Goal: Information Seeking & Learning: Learn about a topic

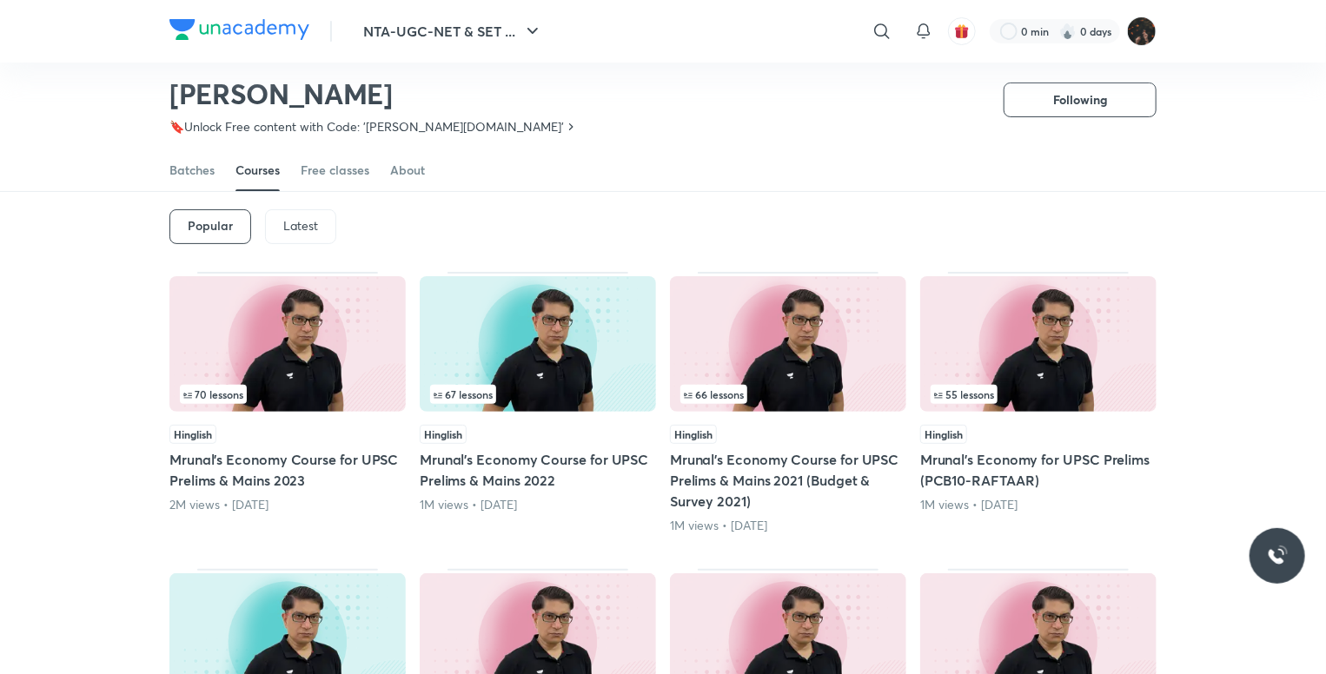
click at [308, 222] on p "Latest" at bounding box center [300, 226] width 35 height 14
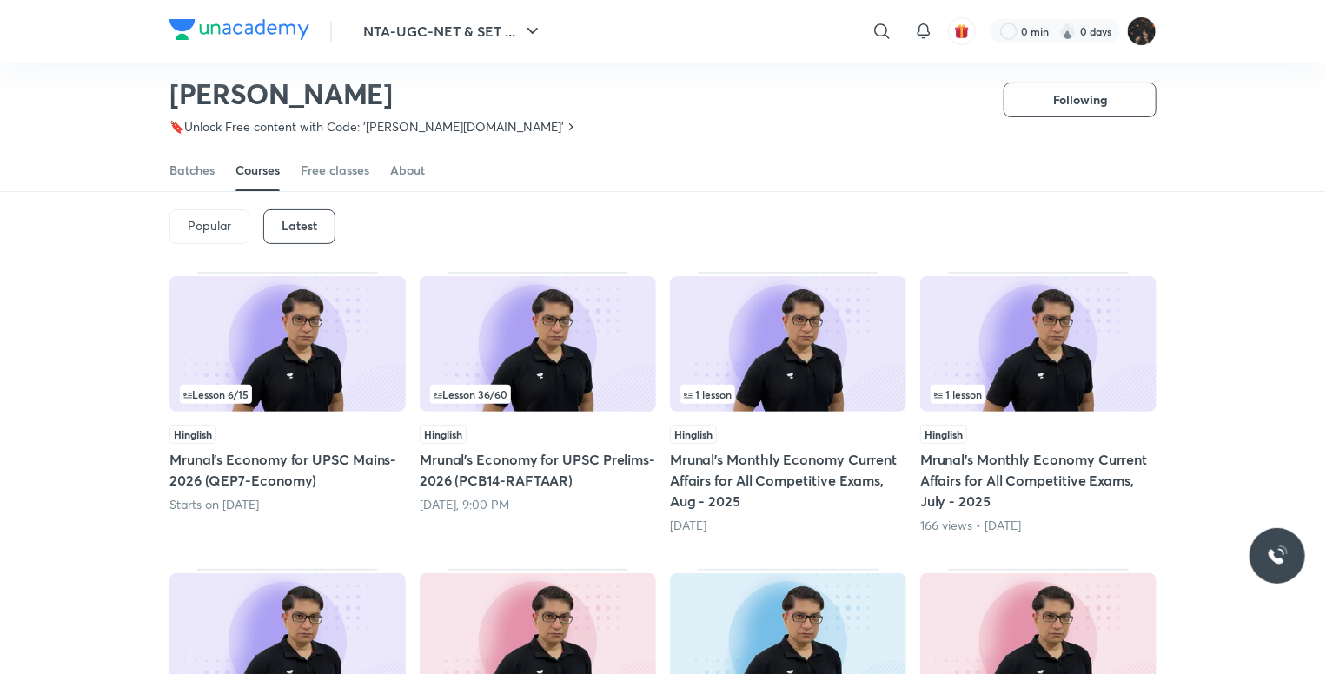
click at [300, 374] on img at bounding box center [287, 344] width 236 height 136
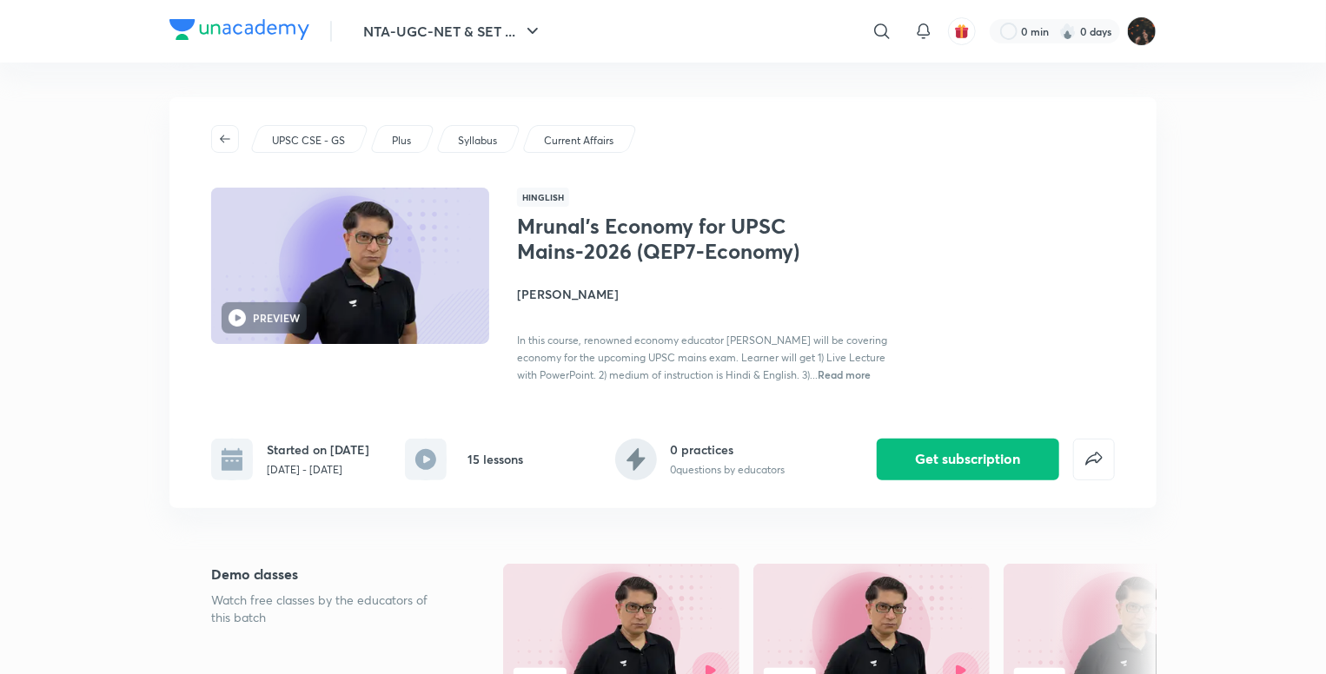
click at [566, 133] on p "Current Affairs" at bounding box center [579, 141] width 70 height 16
click at [299, 139] on p "UPSC CSE - GS" at bounding box center [308, 141] width 73 height 16
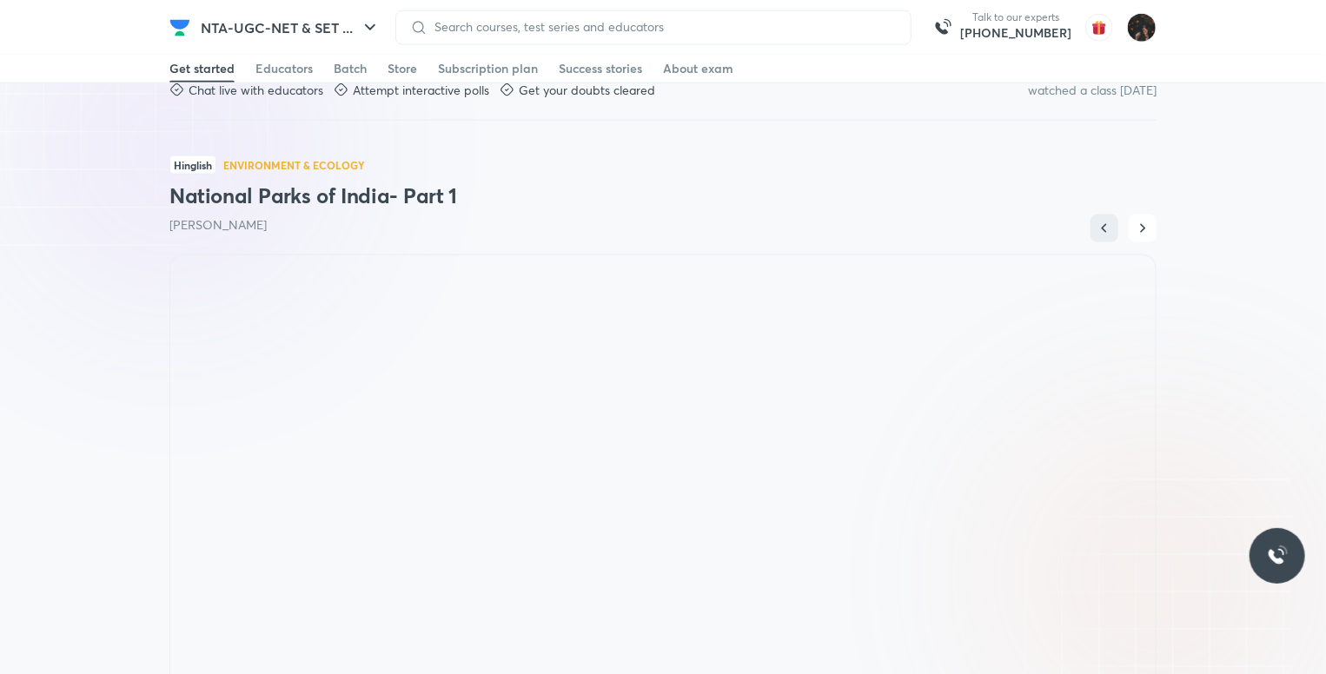
scroll to position [1130, 0]
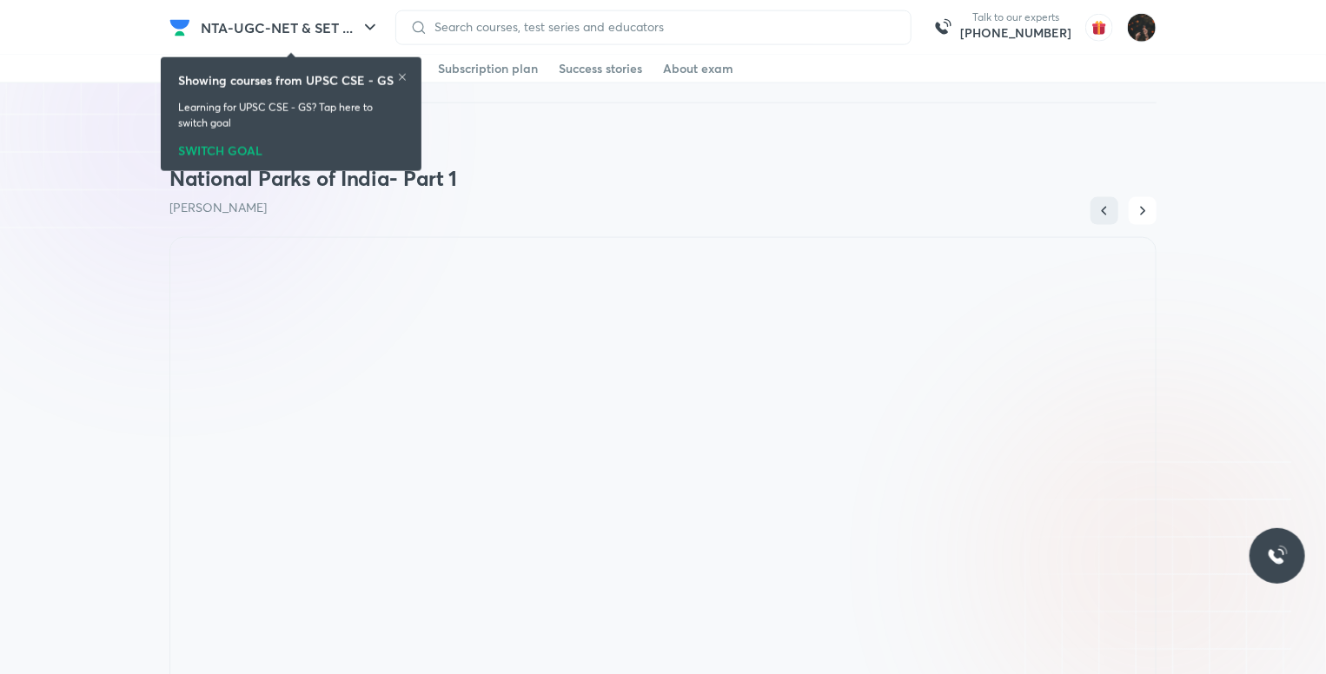
drag, startPoint x: 10, startPoint y: 0, endPoint x: 642, endPoint y: 109, distance: 641.8
click at [642, 109] on div at bounding box center [662, 103] width 987 height 43
click at [399, 76] on icon at bounding box center [402, 77] width 10 height 10
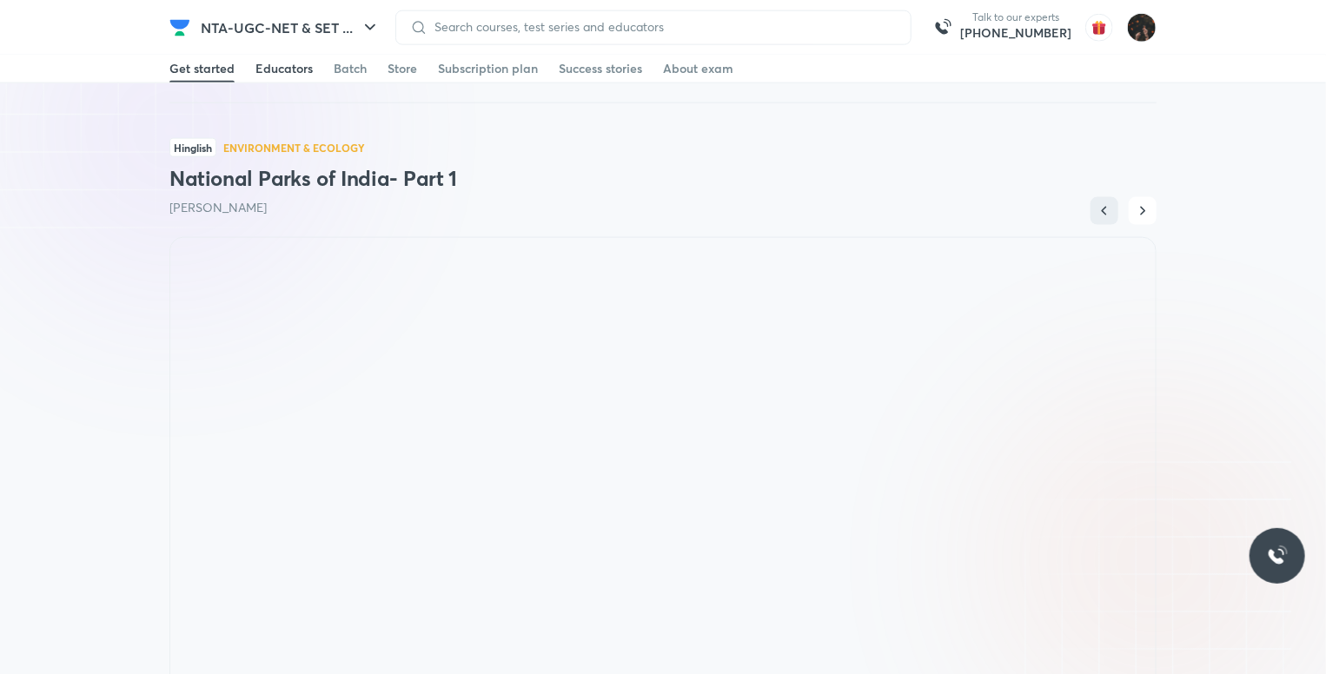
click at [268, 66] on div "Educators" at bounding box center [283, 68] width 57 height 17
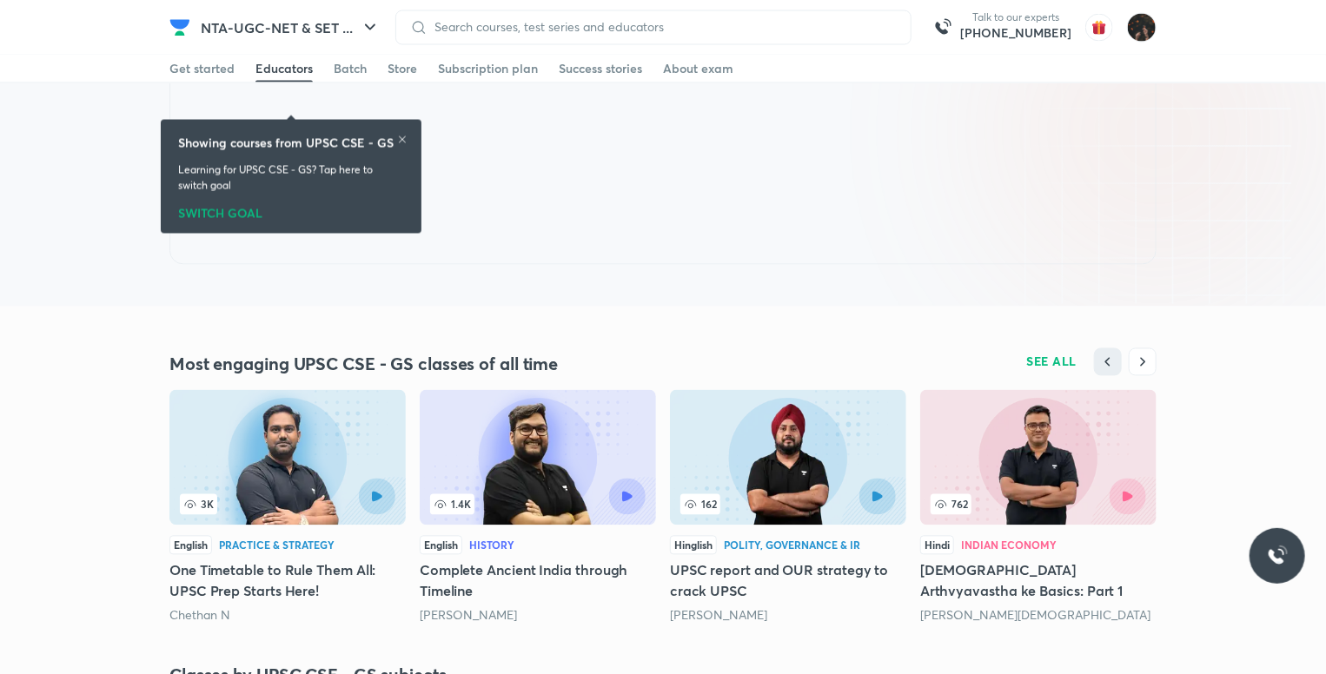
scroll to position [1539, 0]
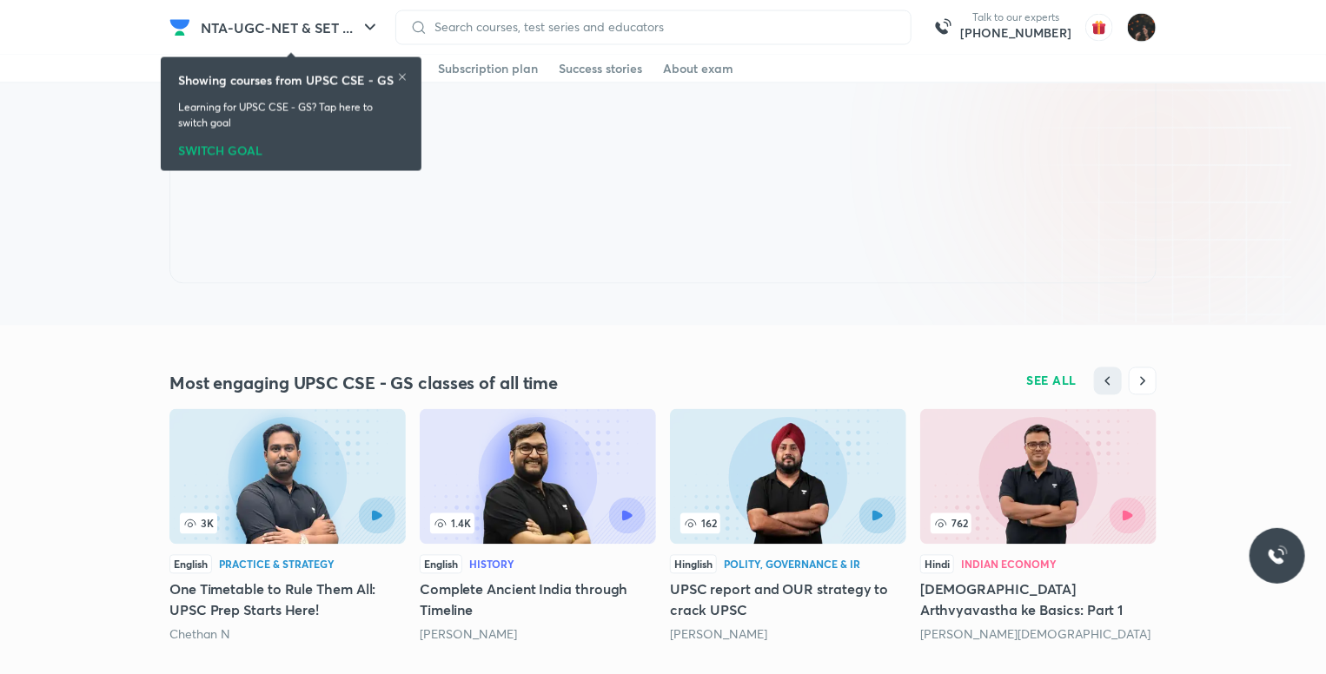
click at [401, 72] on icon at bounding box center [402, 77] width 10 height 10
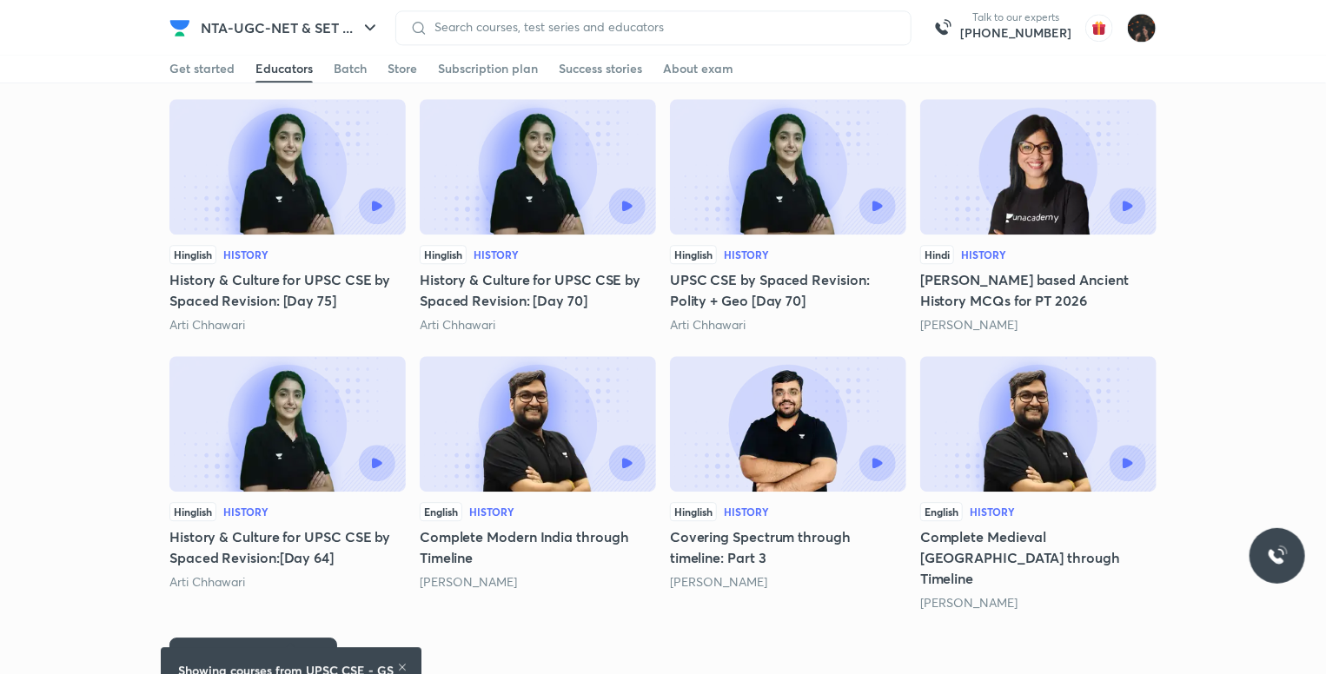
scroll to position [2806, 0]
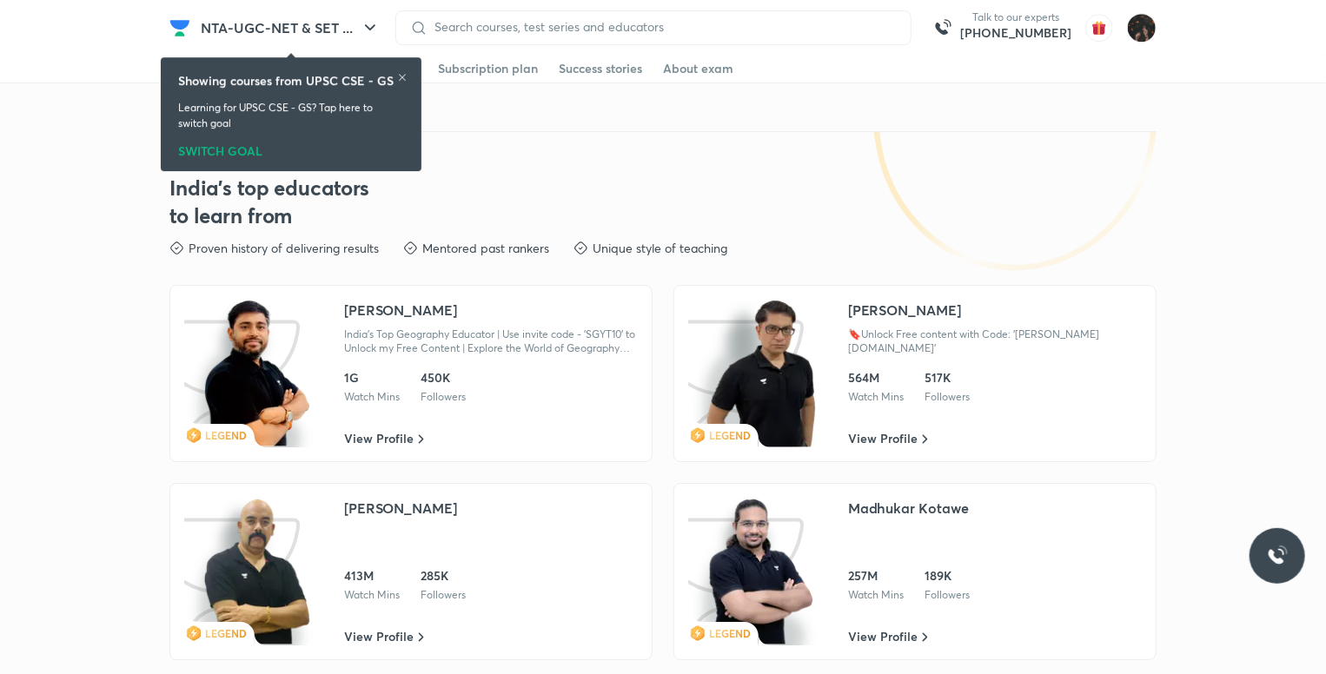
click at [403, 75] on icon at bounding box center [402, 77] width 7 height 7
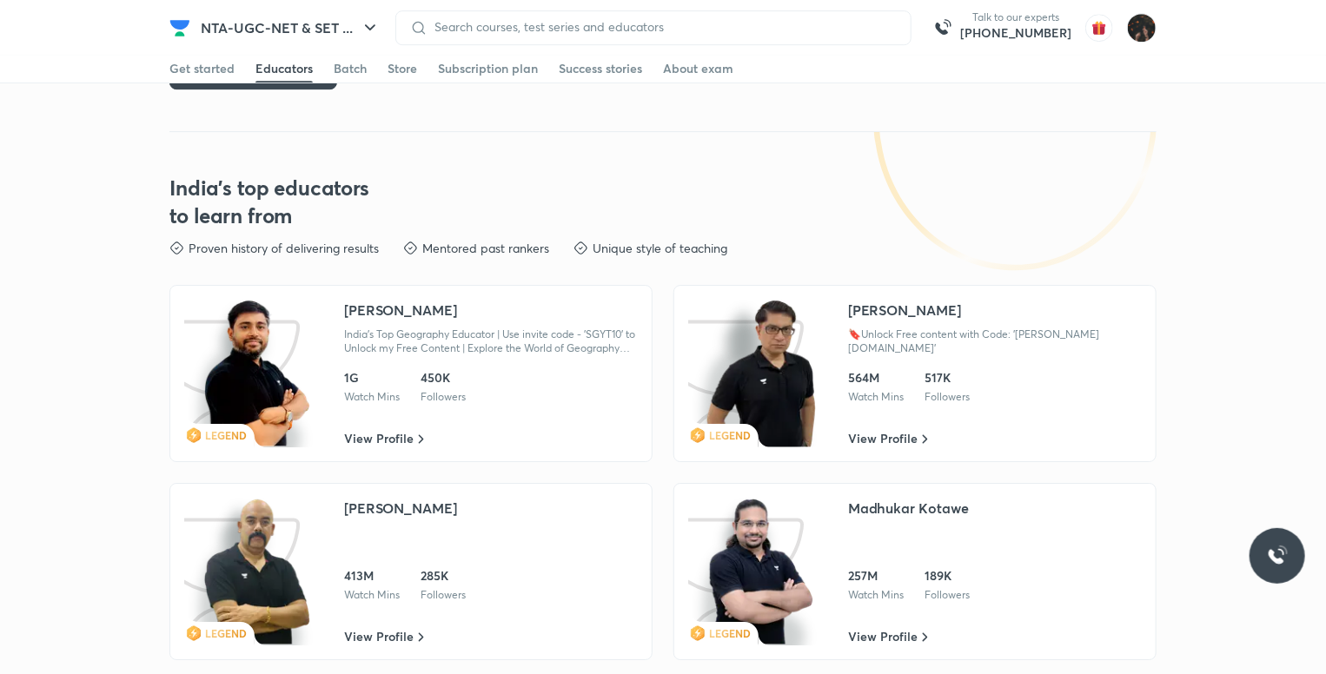
click at [766, 345] on img at bounding box center [761, 374] width 111 height 148
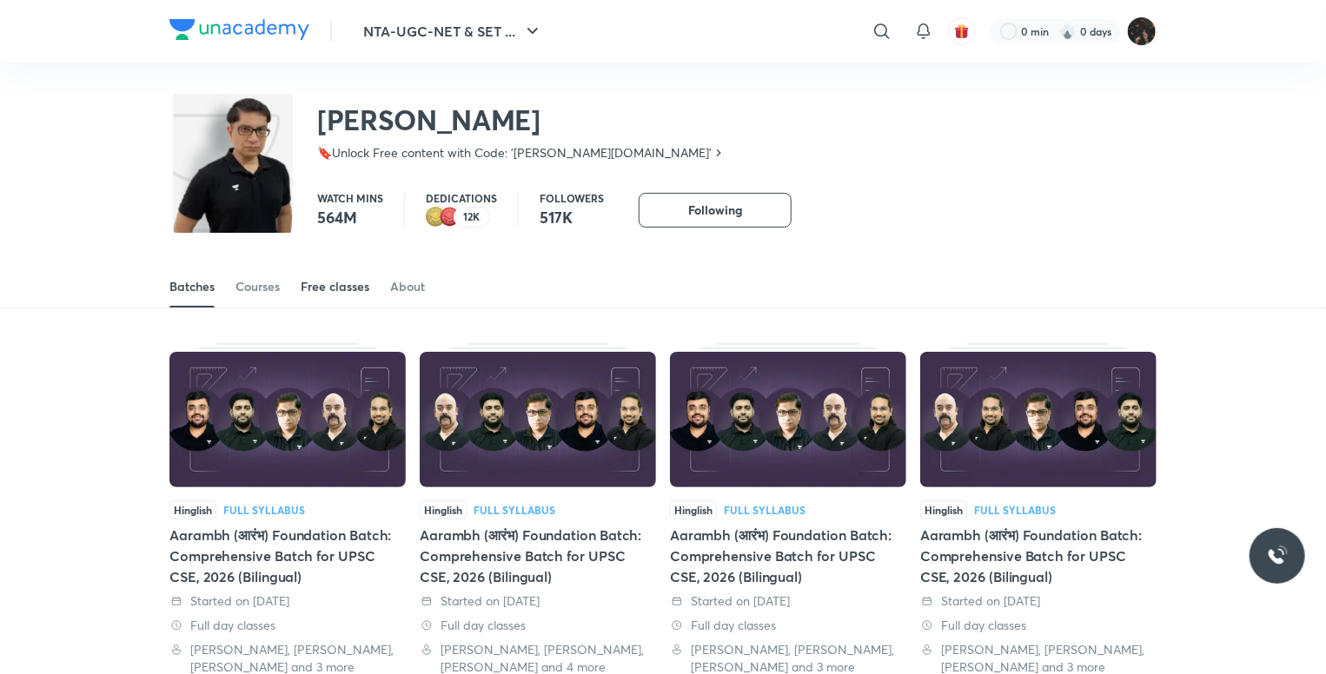
click at [323, 279] on div "Free classes" at bounding box center [335, 286] width 69 height 17
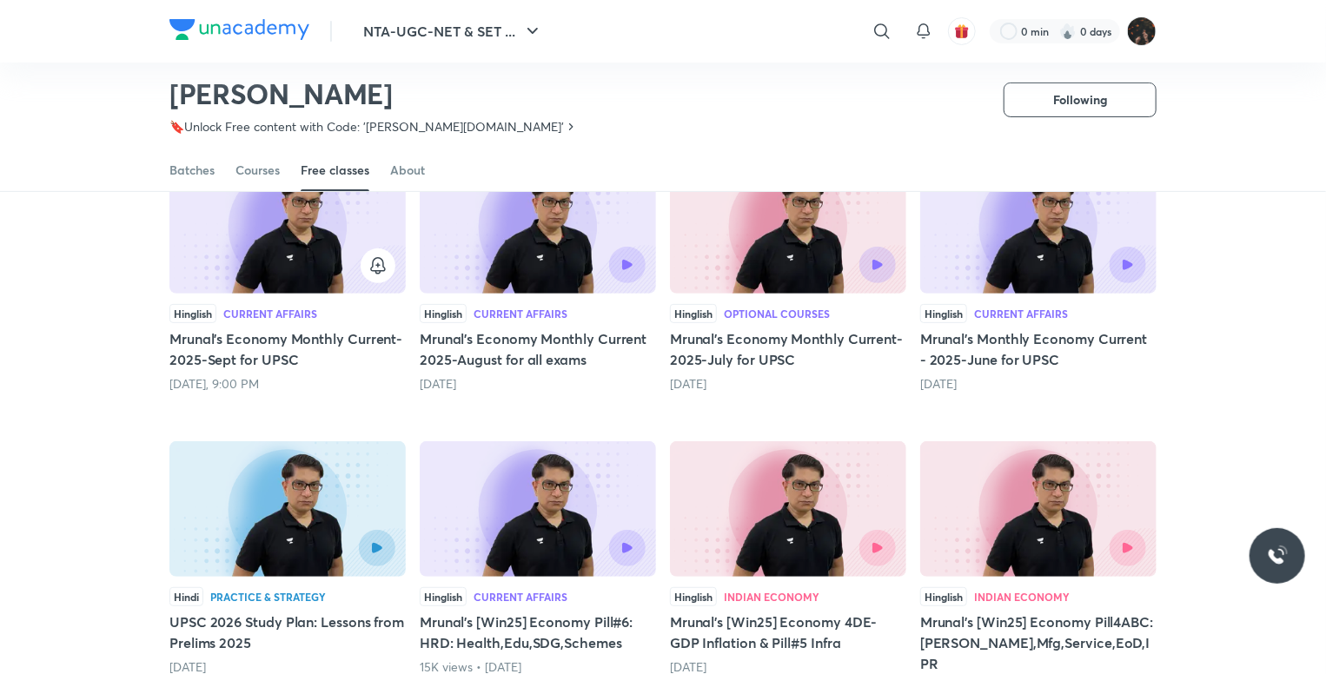
scroll to position [162, 0]
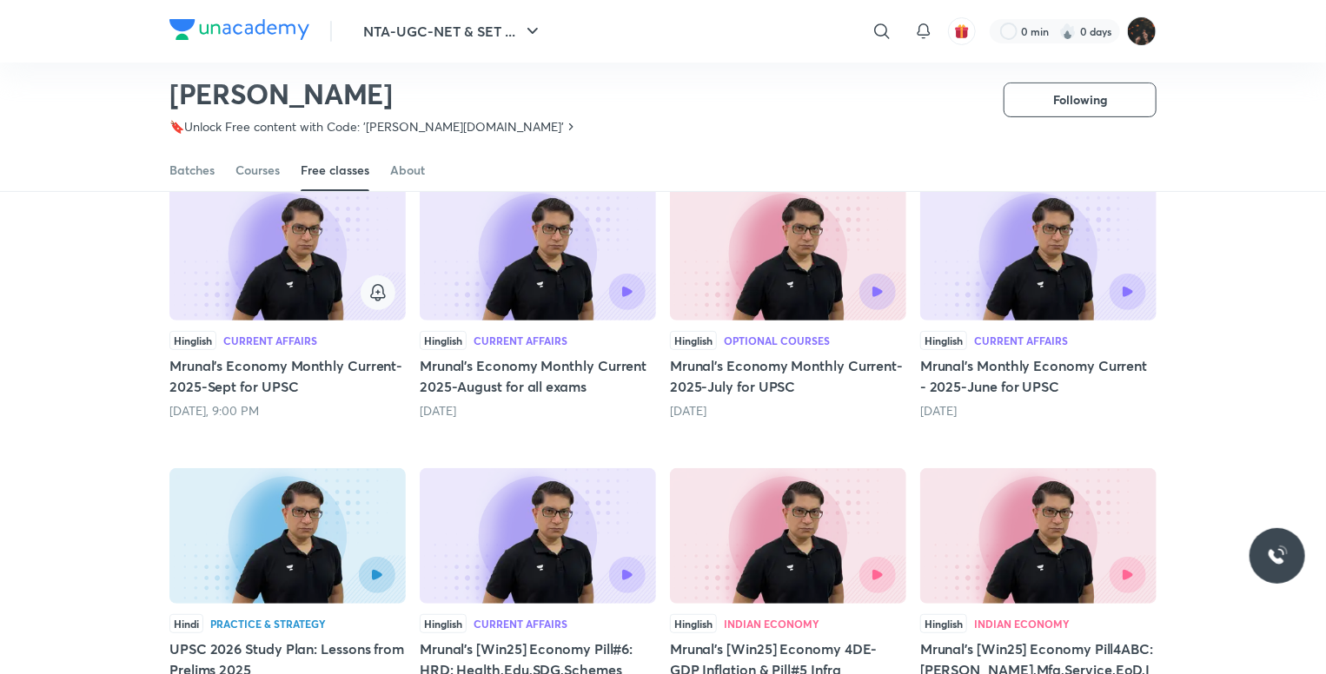
click at [380, 293] on icon "button" at bounding box center [378, 292] width 21 height 21
